Goal: Information Seeking & Learning: Learn about a topic

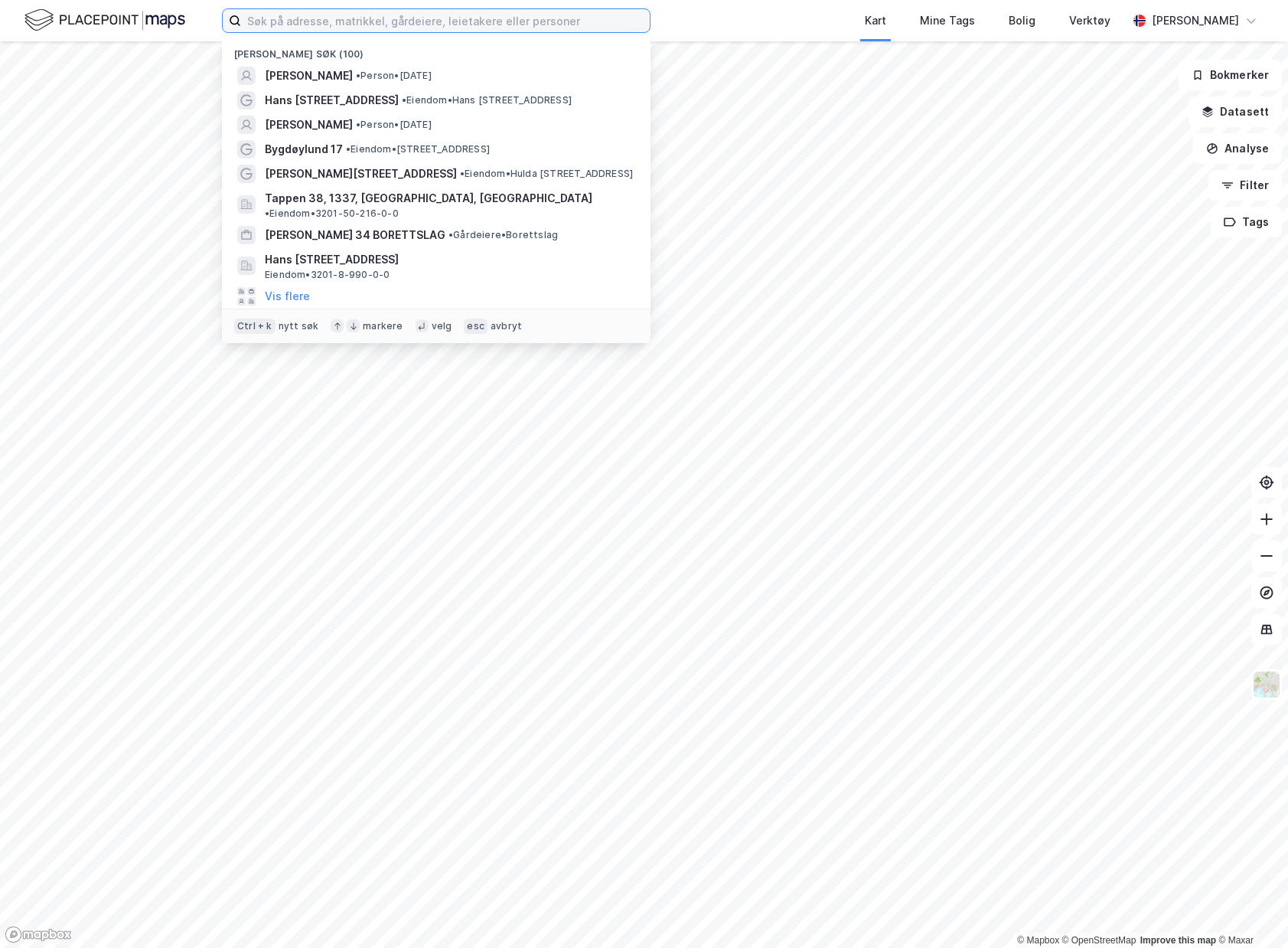
click at [332, 13] on input at bounding box center [444, 20] width 408 height 23
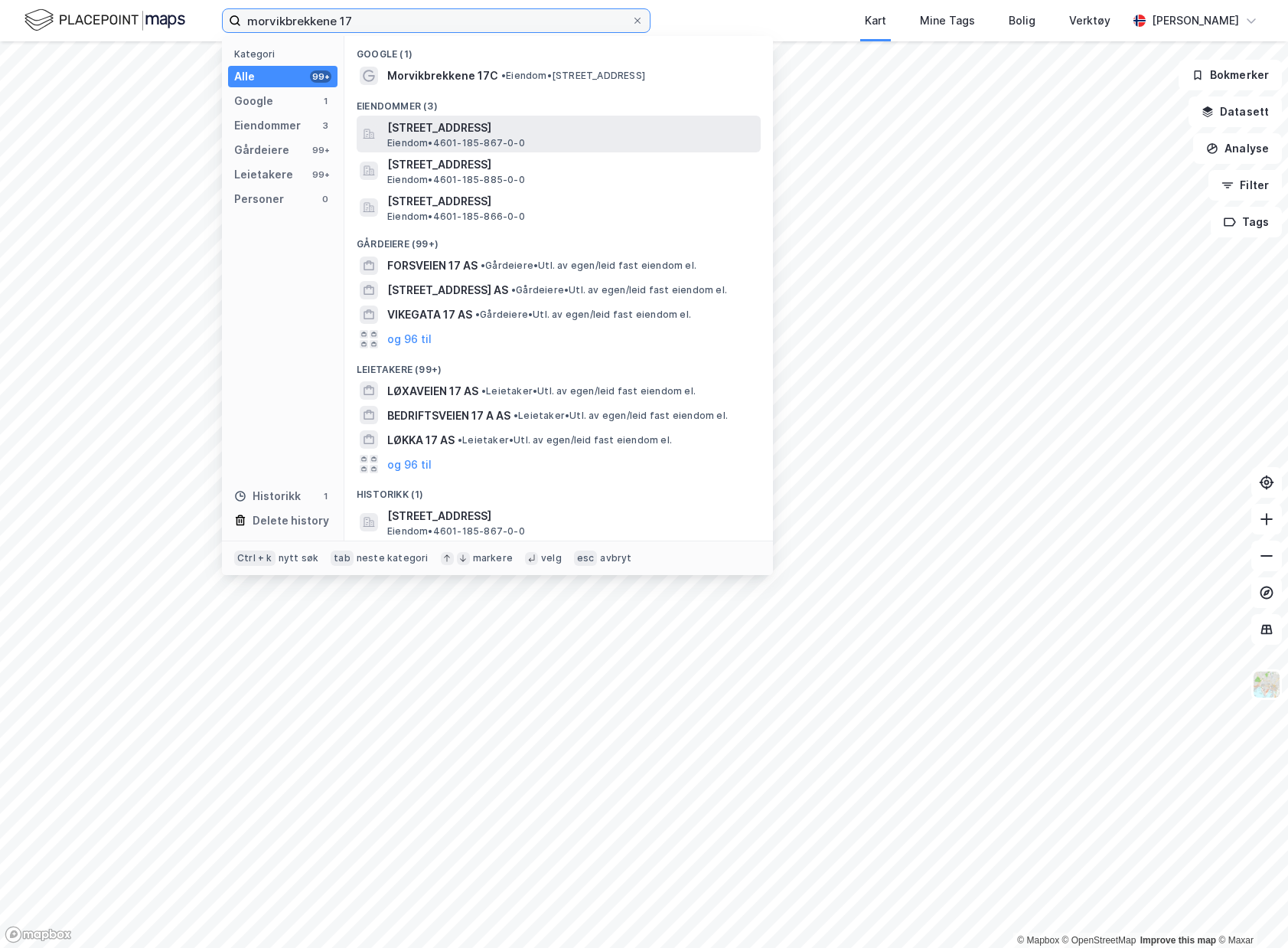
type input "morvikbrekkene 17"
click at [484, 130] on span "[STREET_ADDRESS]" at bounding box center [571, 128] width 367 height 18
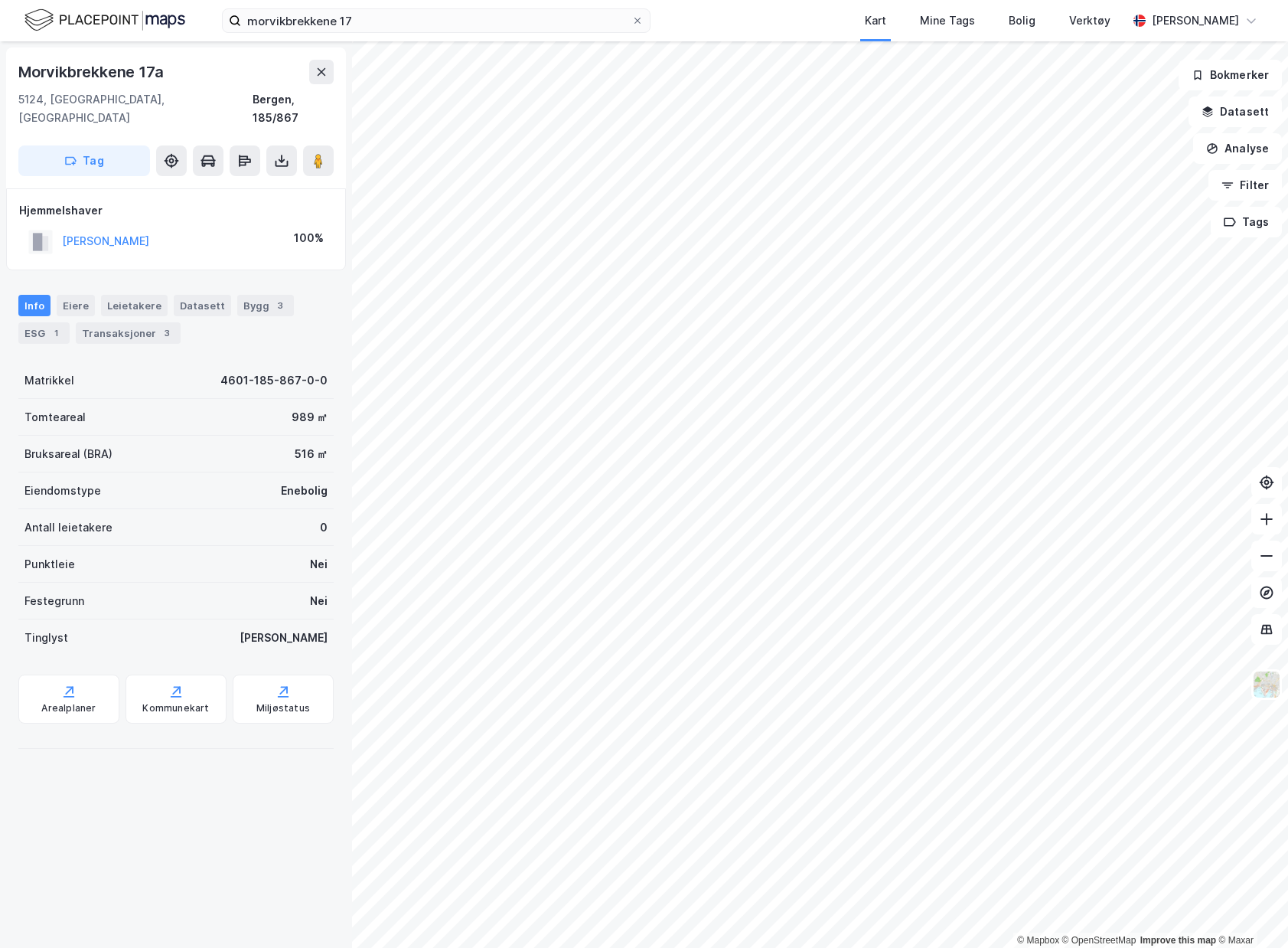
click at [121, 327] on div "Info [PERSON_NAME] Datasett Bygg 3 ESG 1 Transaksjoner 3" at bounding box center [176, 314] width 352 height 74
click at [124, 323] on div "Transaksjoner 3" at bounding box center [128, 333] width 105 height 21
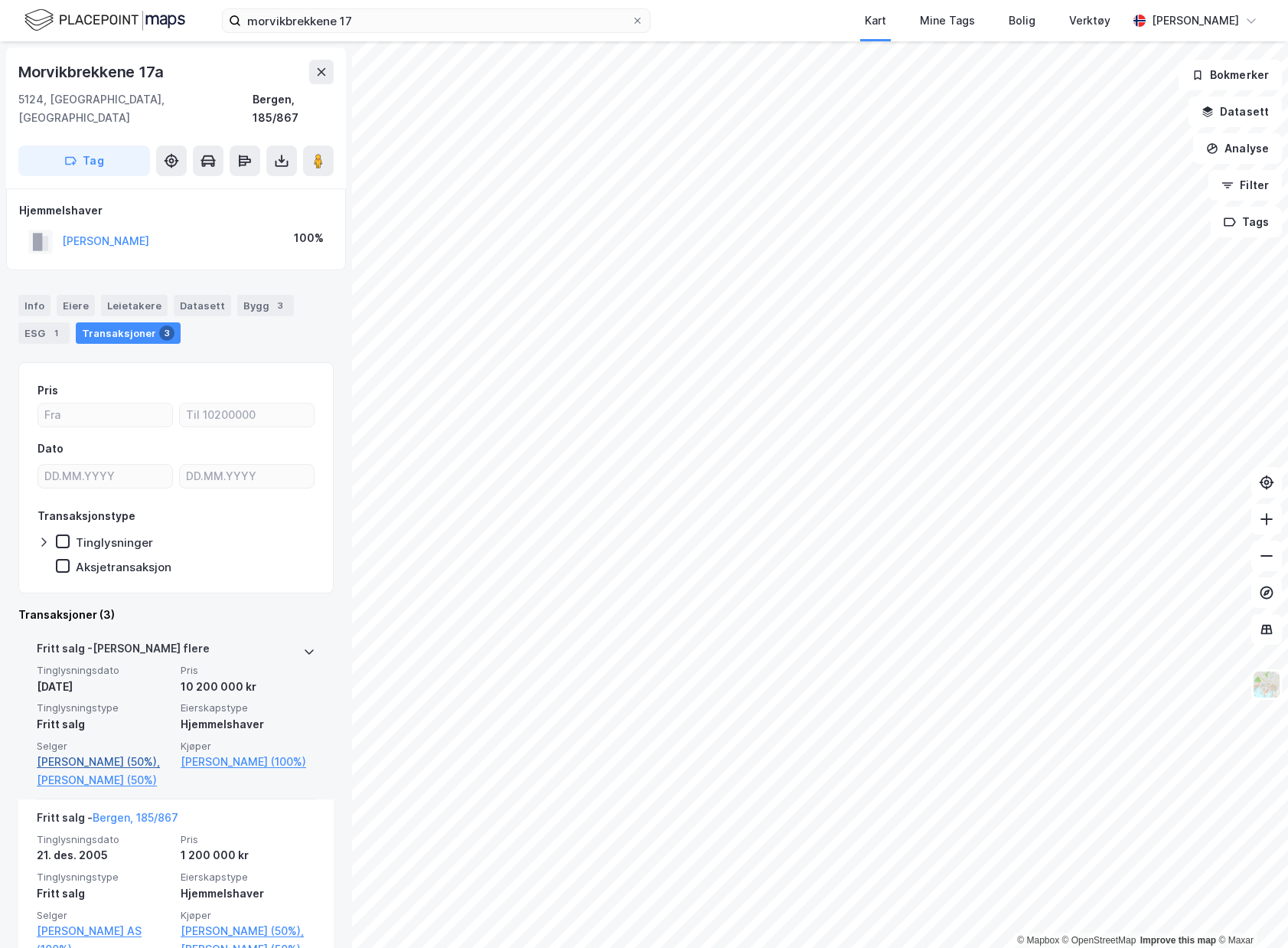
click at [78, 752] on link "[PERSON_NAME] (50%)," at bounding box center [104, 761] width 135 height 18
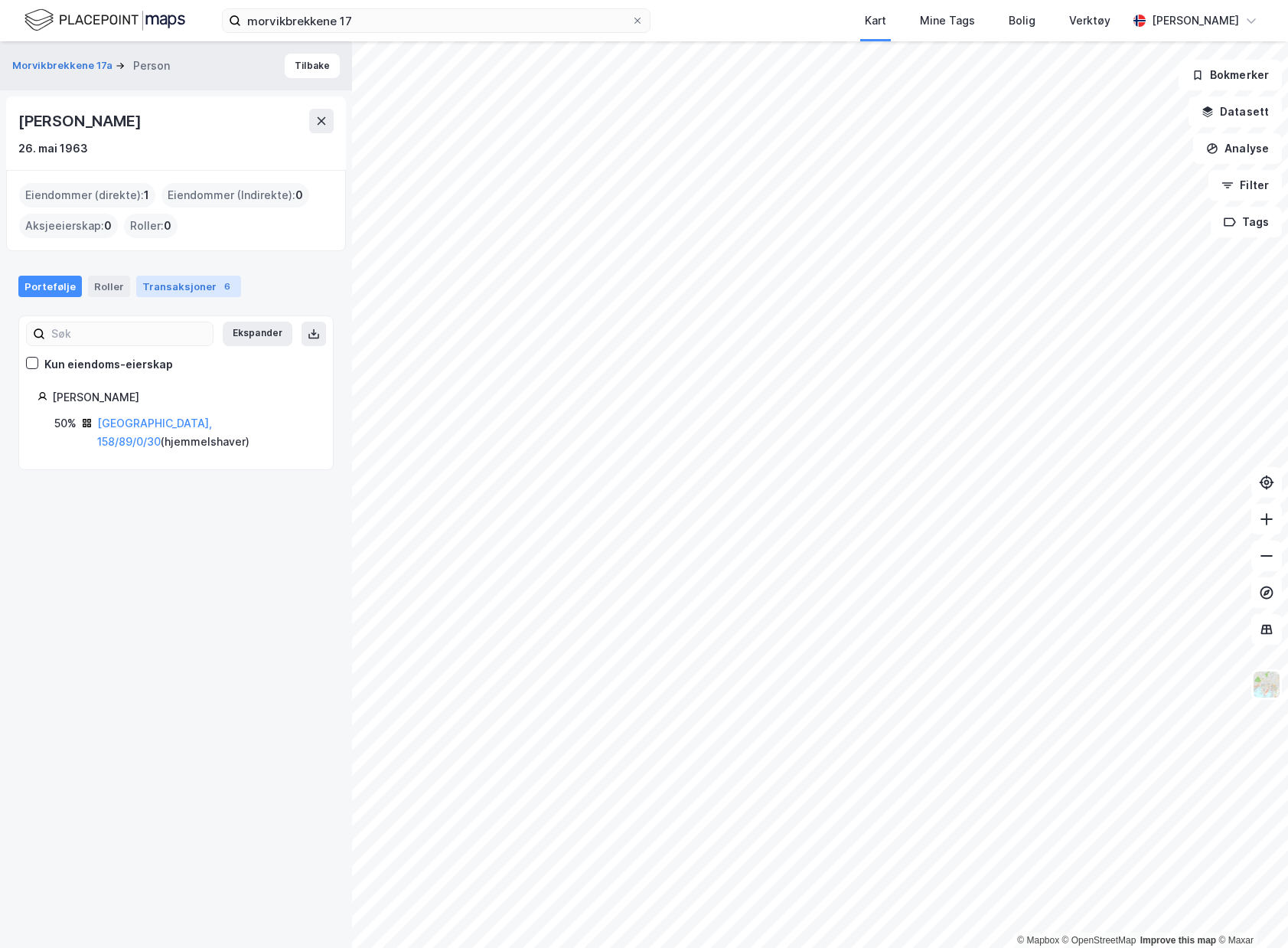
click at [187, 287] on div "Transaksjoner 6" at bounding box center [188, 286] width 105 height 21
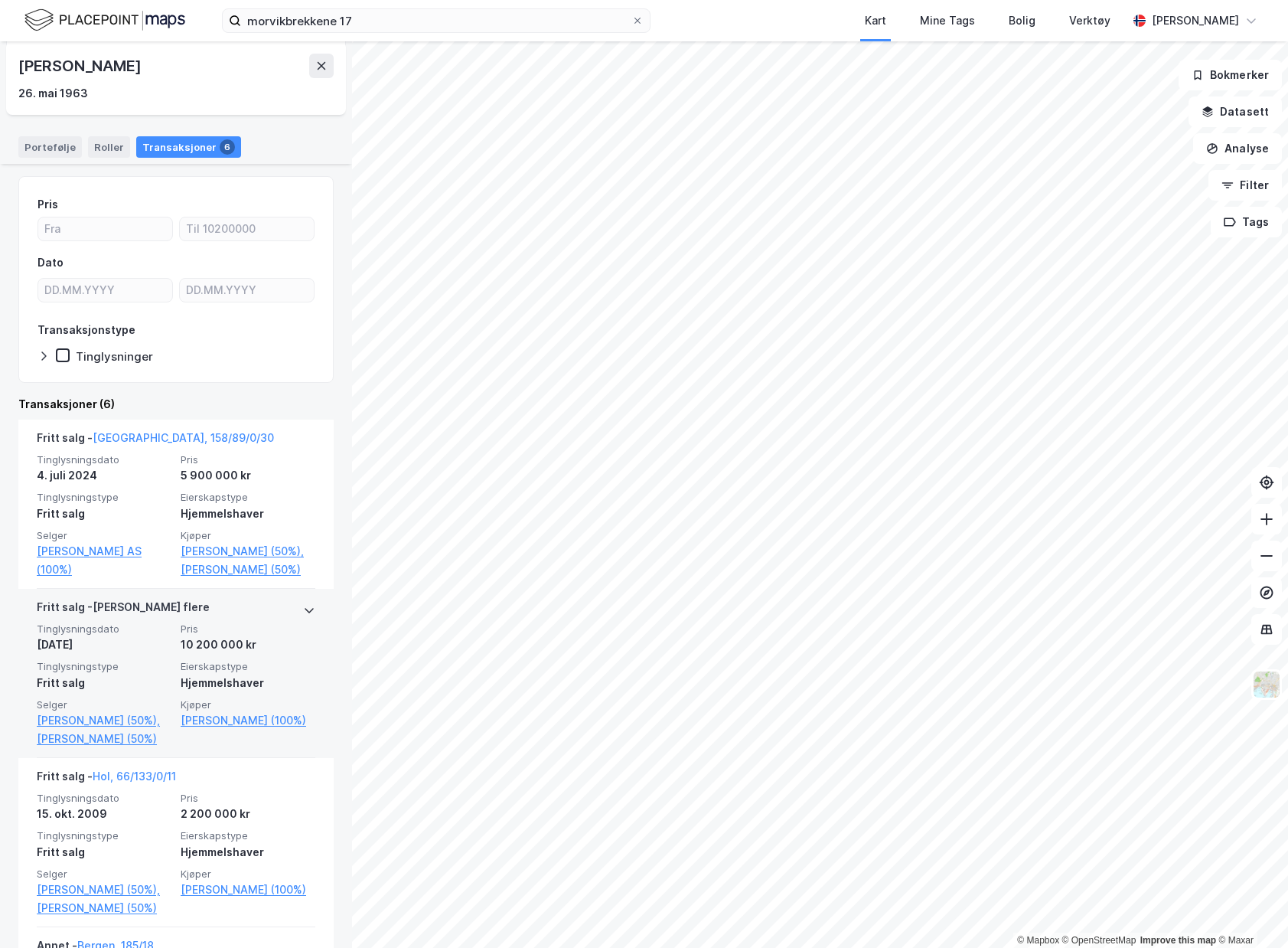
scroll to position [153, 0]
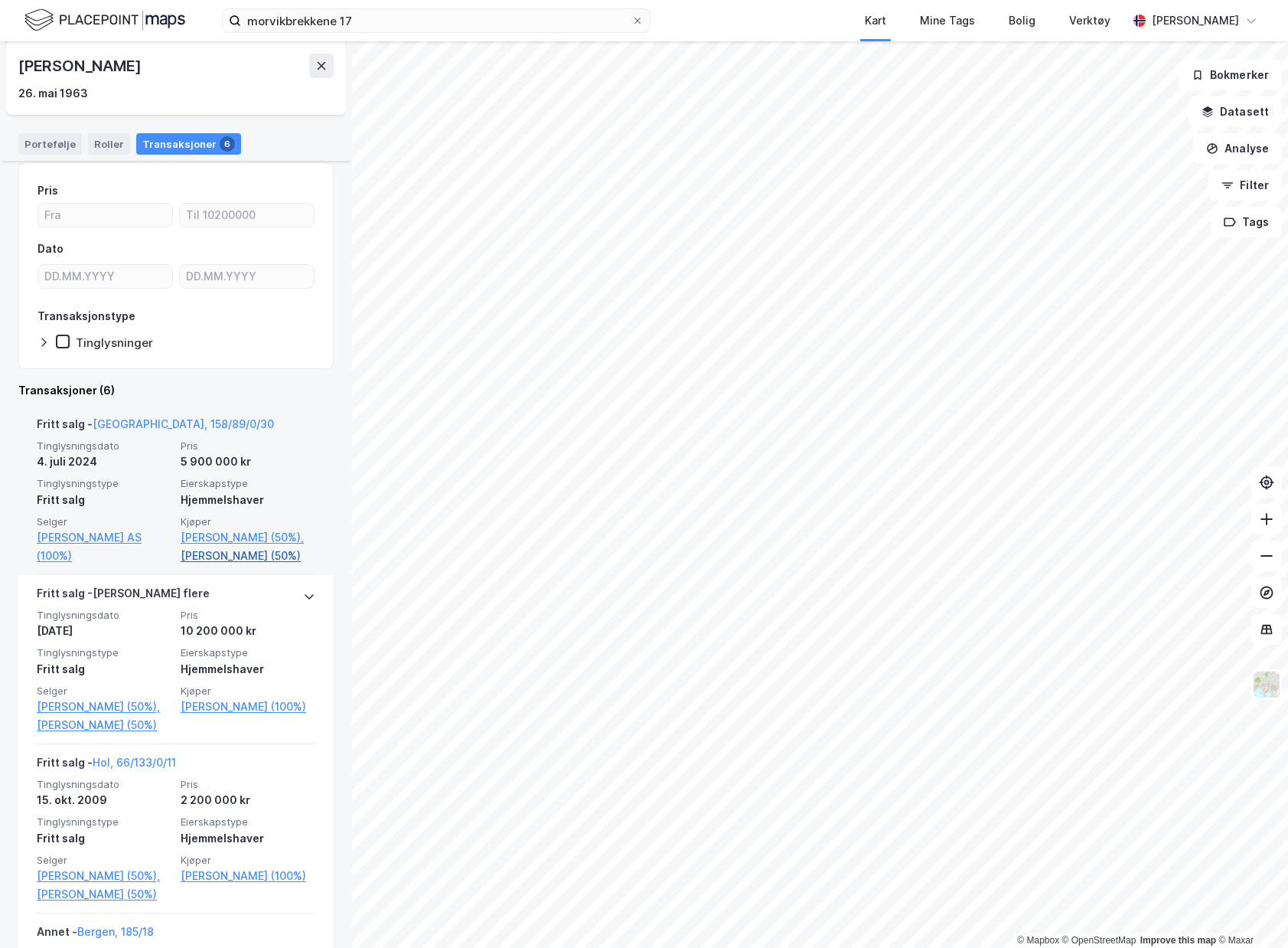
click at [228, 562] on link "[PERSON_NAME] (50%)" at bounding box center [248, 555] width 135 height 18
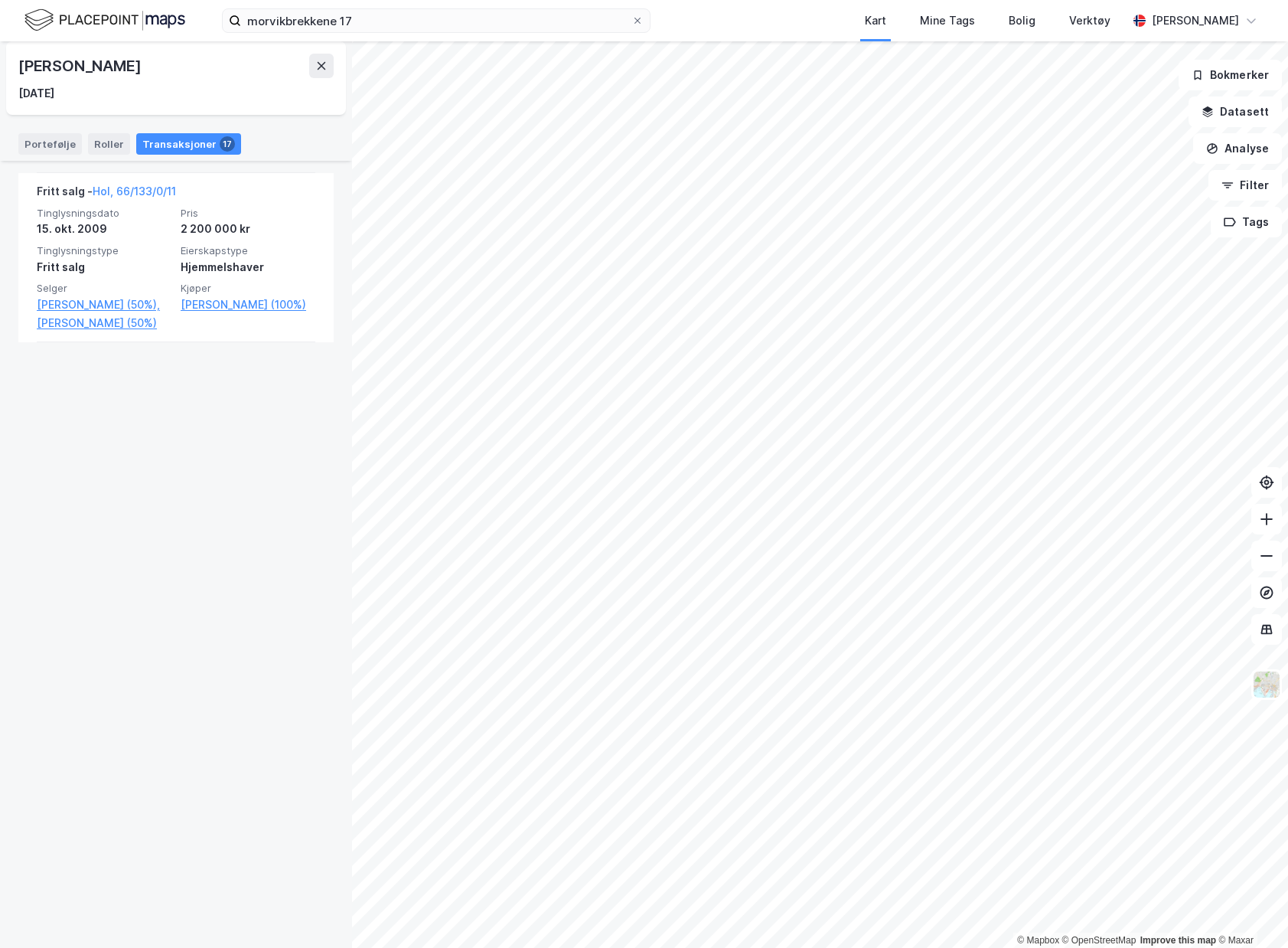
scroll to position [3063, 0]
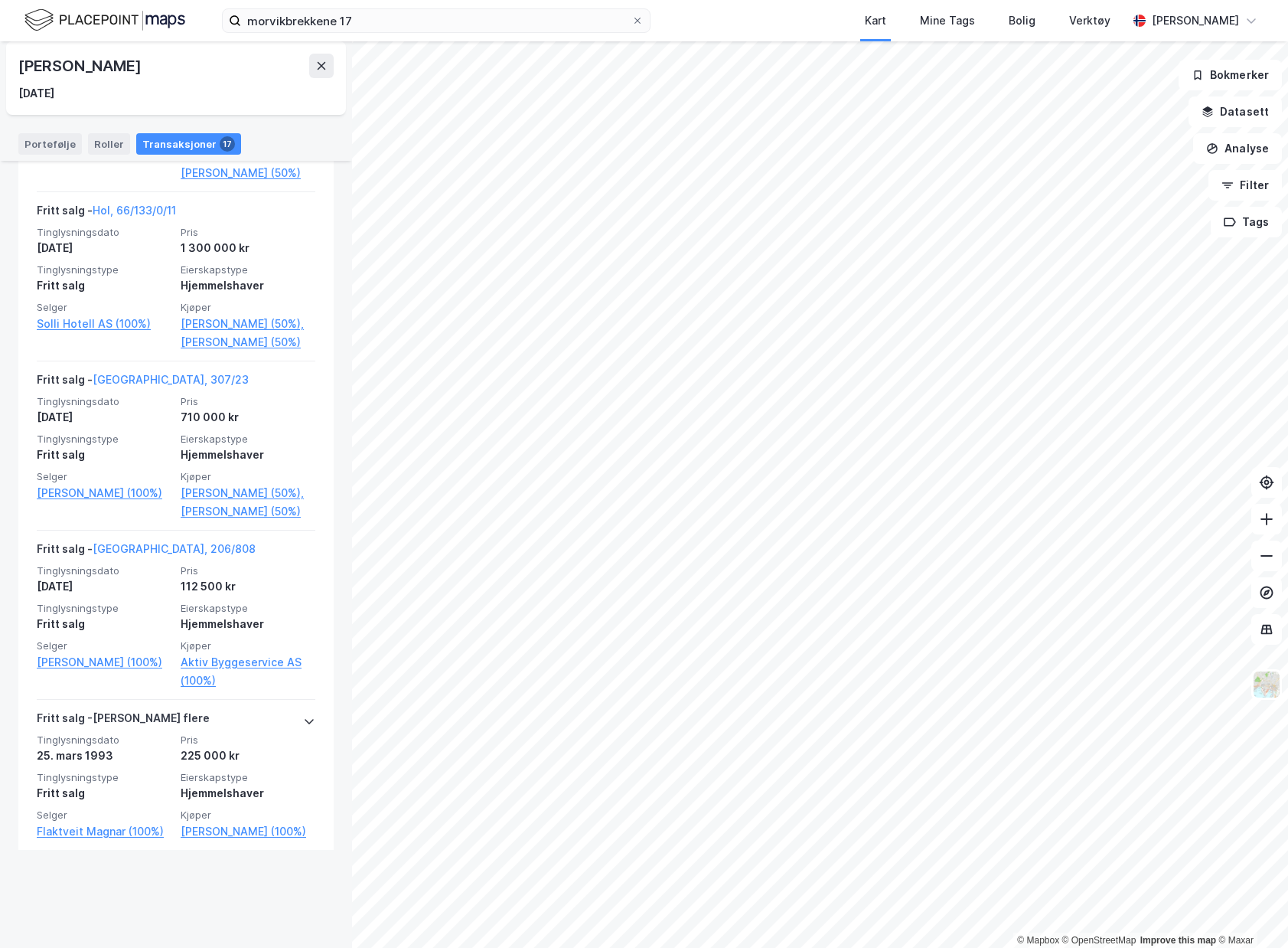
click at [63, 160] on div "Portefølje Roller Transaksjoner 17" at bounding box center [176, 138] width 352 height 46
click at [66, 153] on div "Portefølje" at bounding box center [50, 143] width 64 height 21
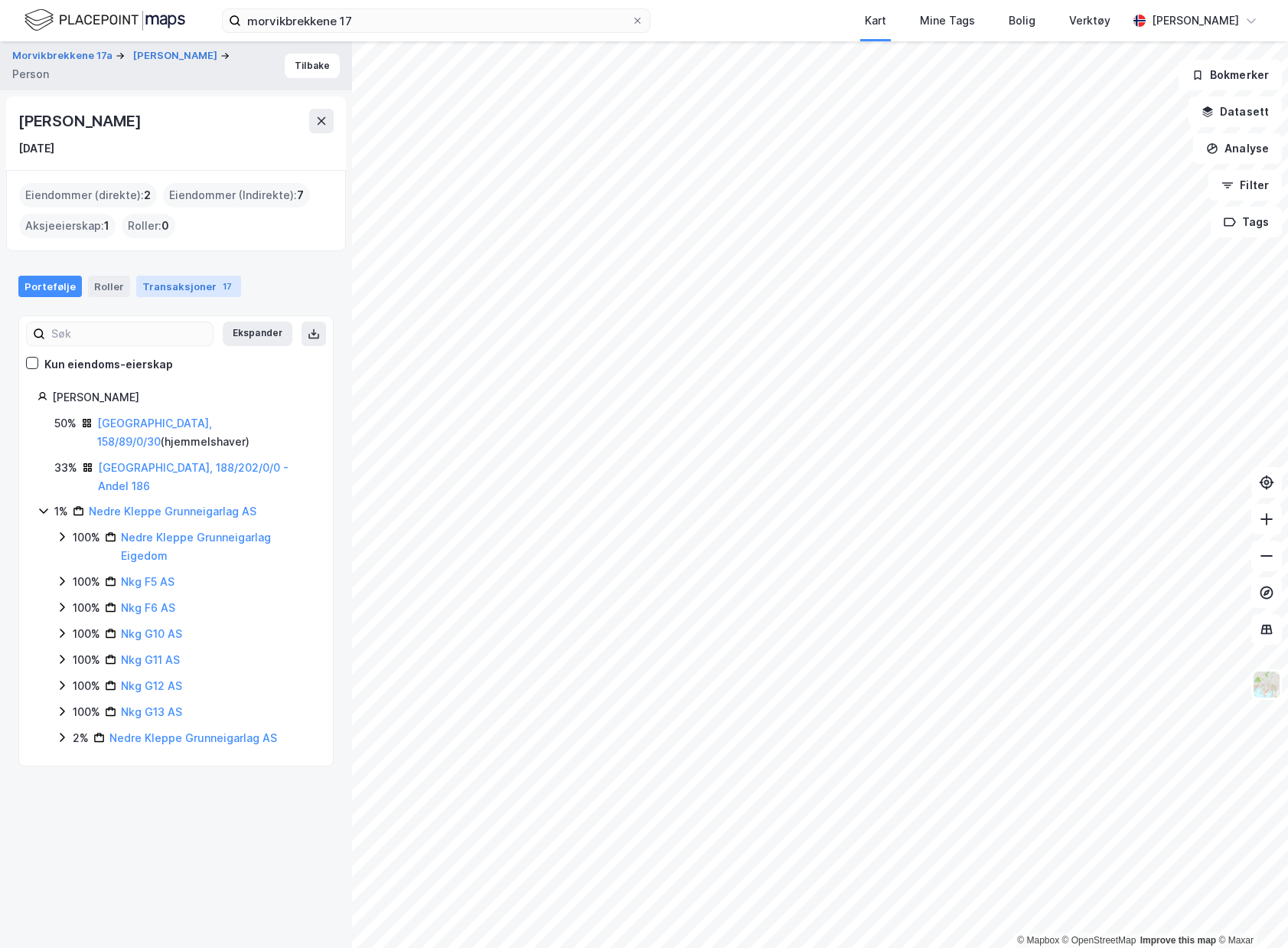
click at [152, 279] on div "Transaksjoner 17" at bounding box center [188, 286] width 105 height 21
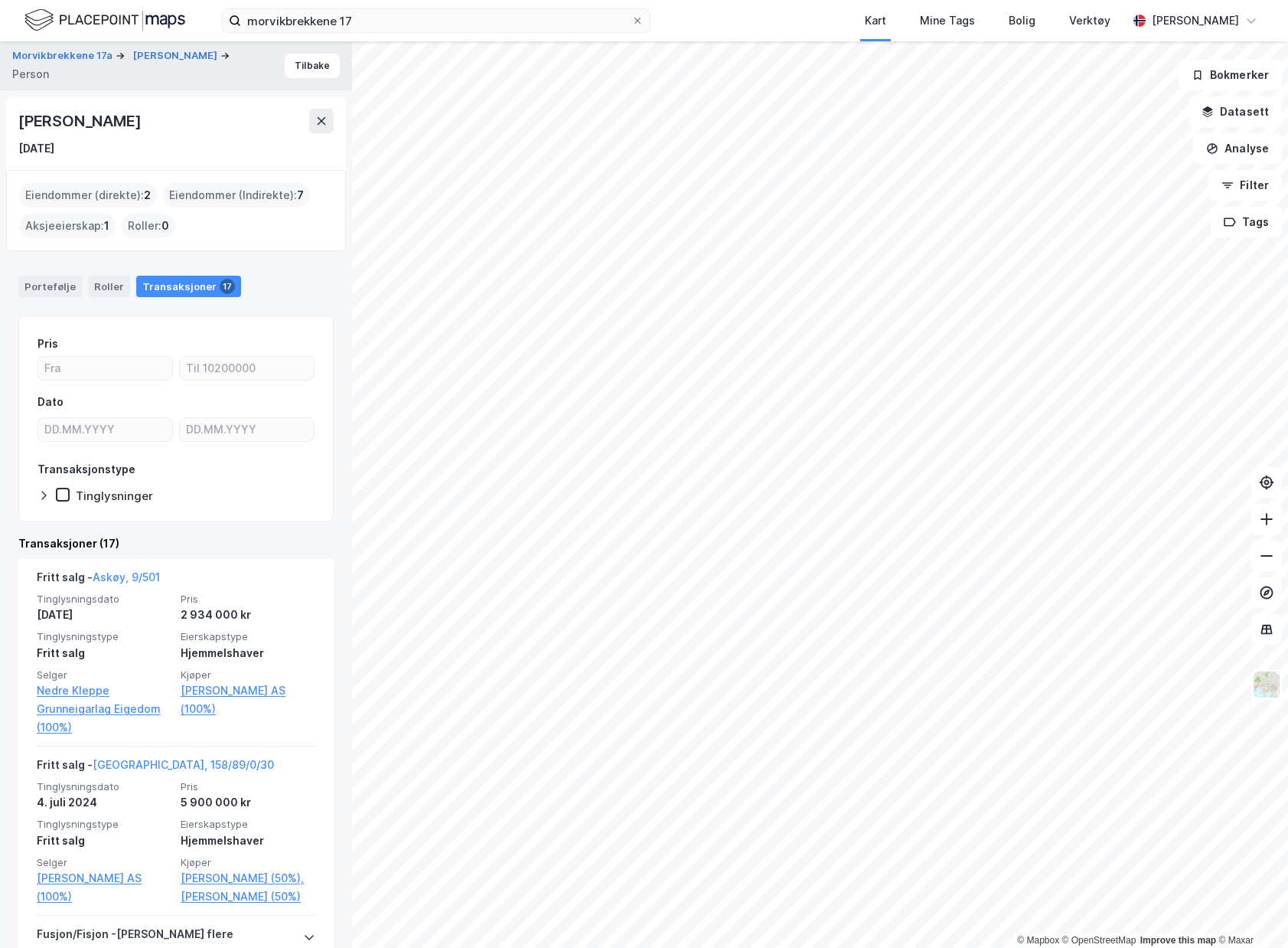
click at [140, 497] on div "Tinglysninger" at bounding box center [114, 495] width 77 height 15
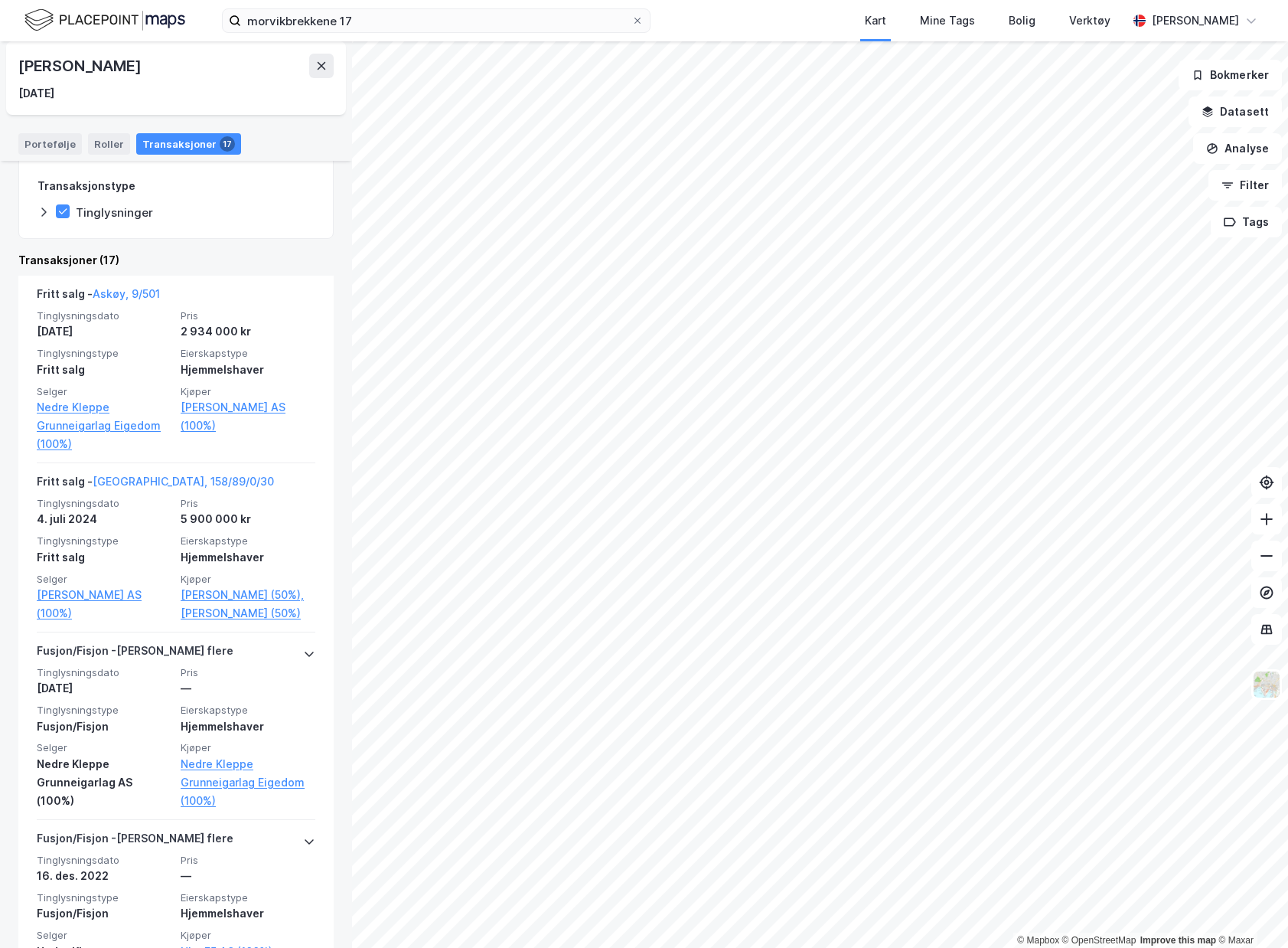
scroll to position [305, 0]
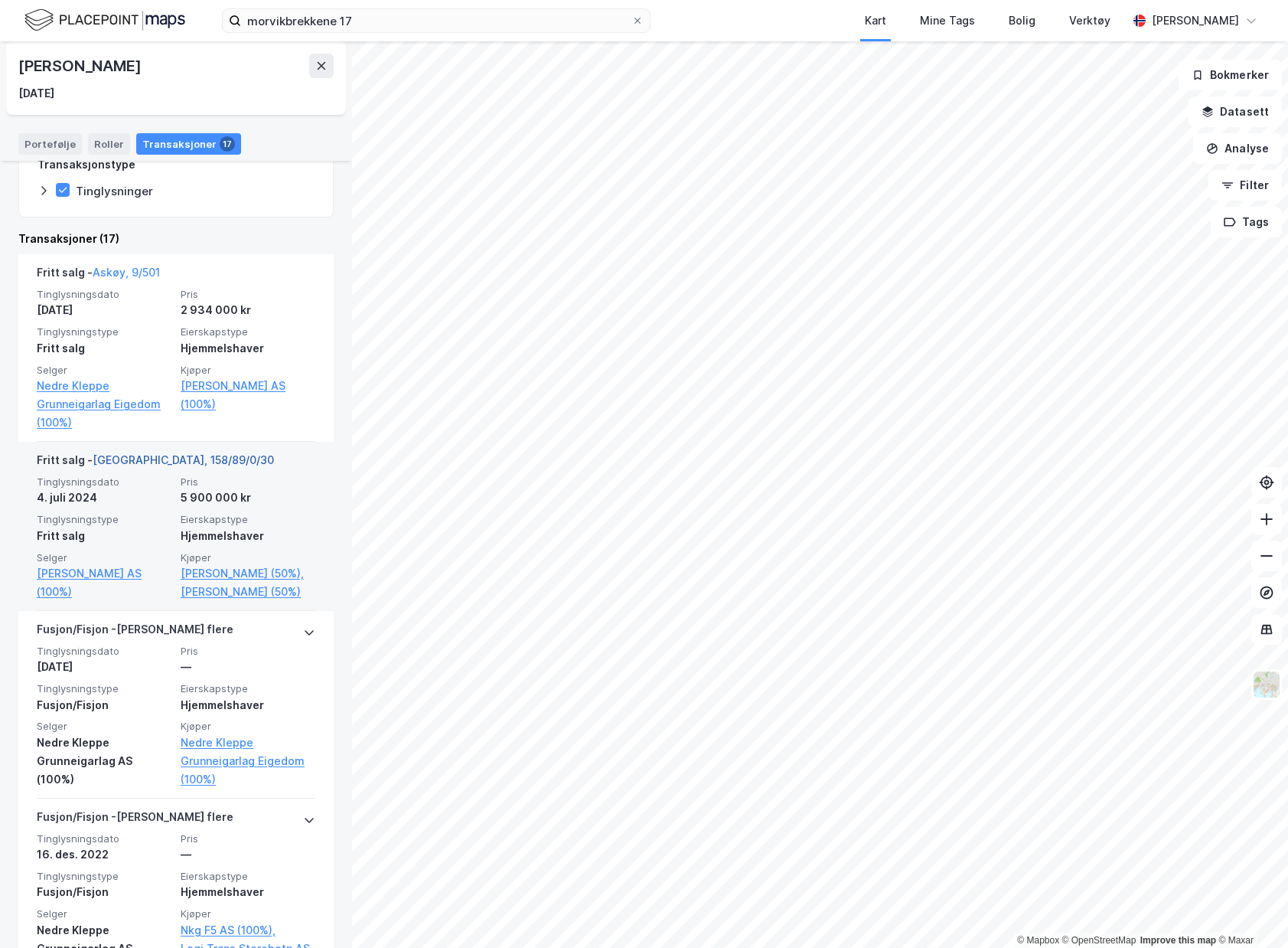
click at [167, 461] on link "[GEOGRAPHIC_DATA], 158/89/0/30" at bounding box center [184, 460] width 182 height 13
